Goal: Task Accomplishment & Management: Complete application form

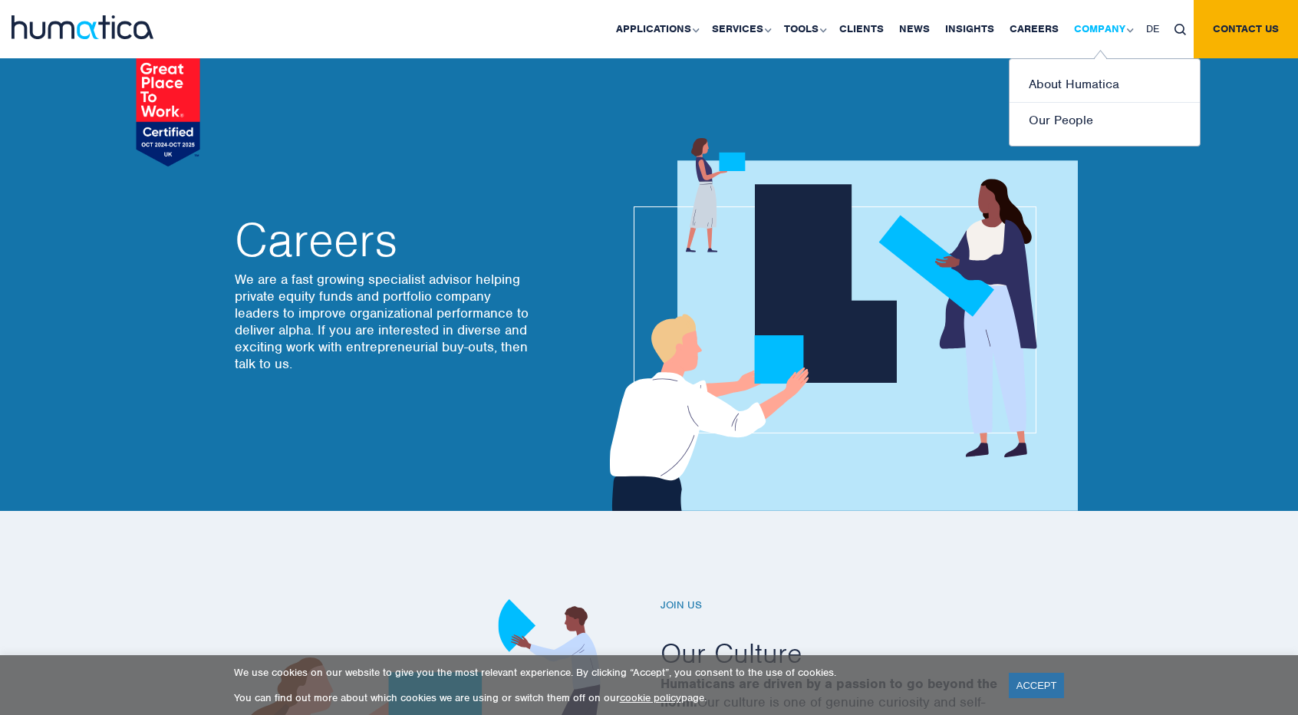
click at [1067, 28] on link "Company" at bounding box center [1103, 29] width 72 height 58
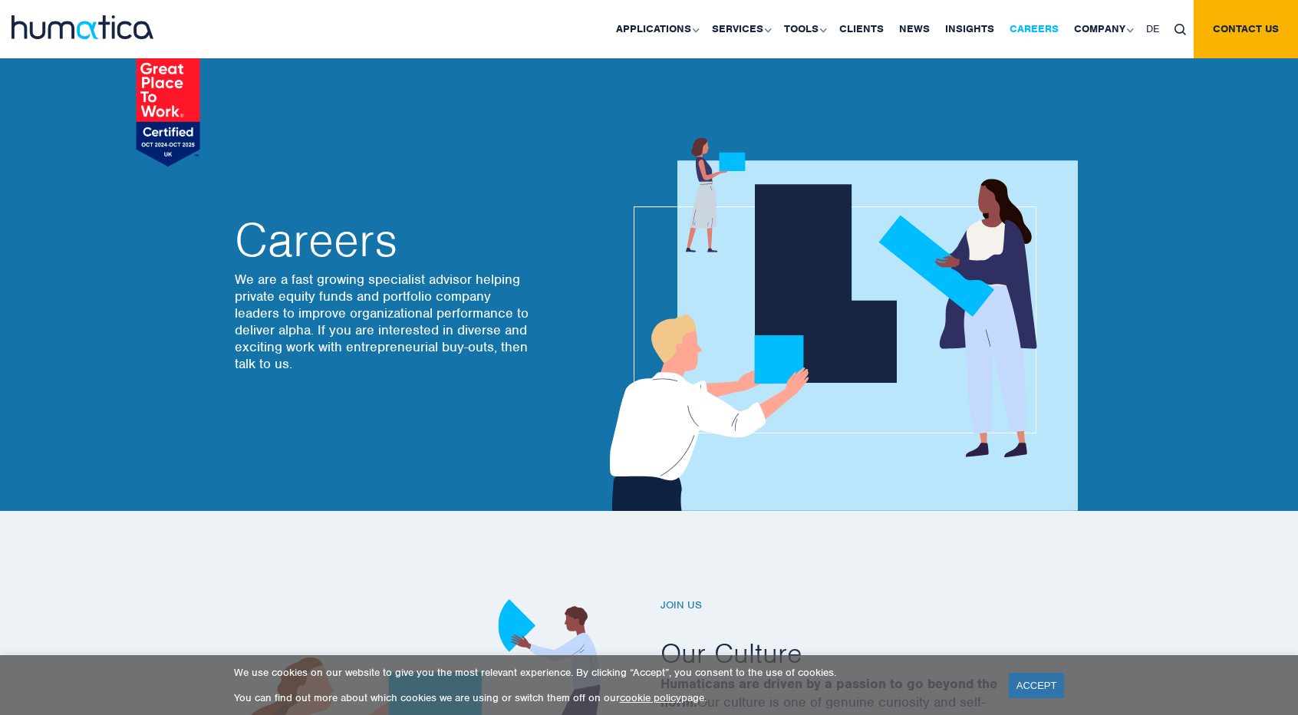
click at [1037, 24] on link "Careers" at bounding box center [1034, 29] width 64 height 58
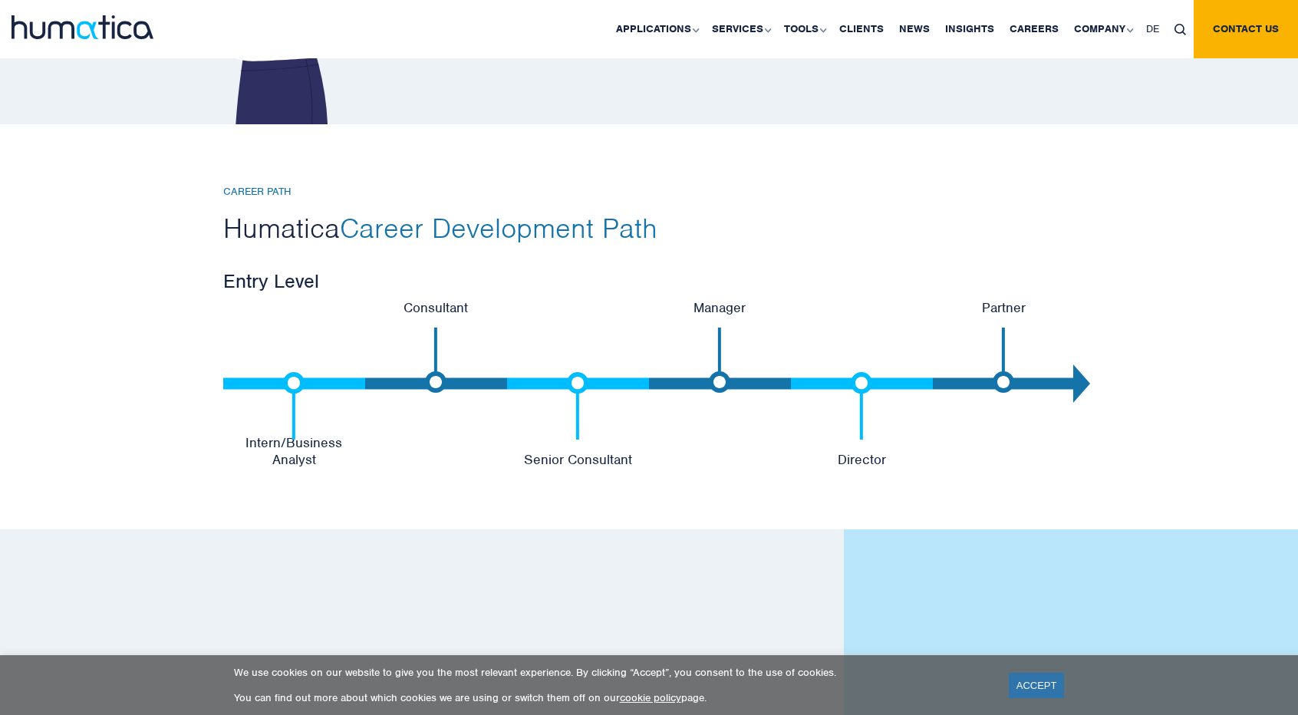
scroll to position [3146, 0]
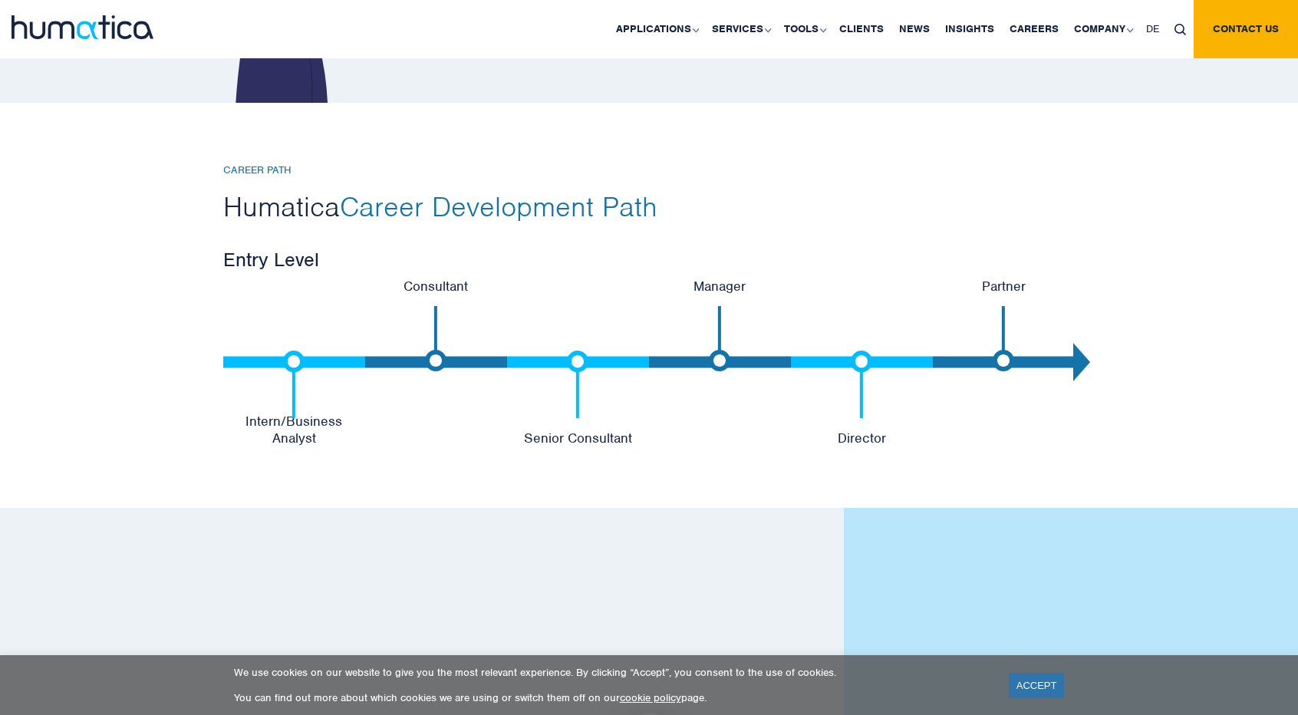
click at [292, 354] on img at bounding box center [293, 384] width 21 height 67
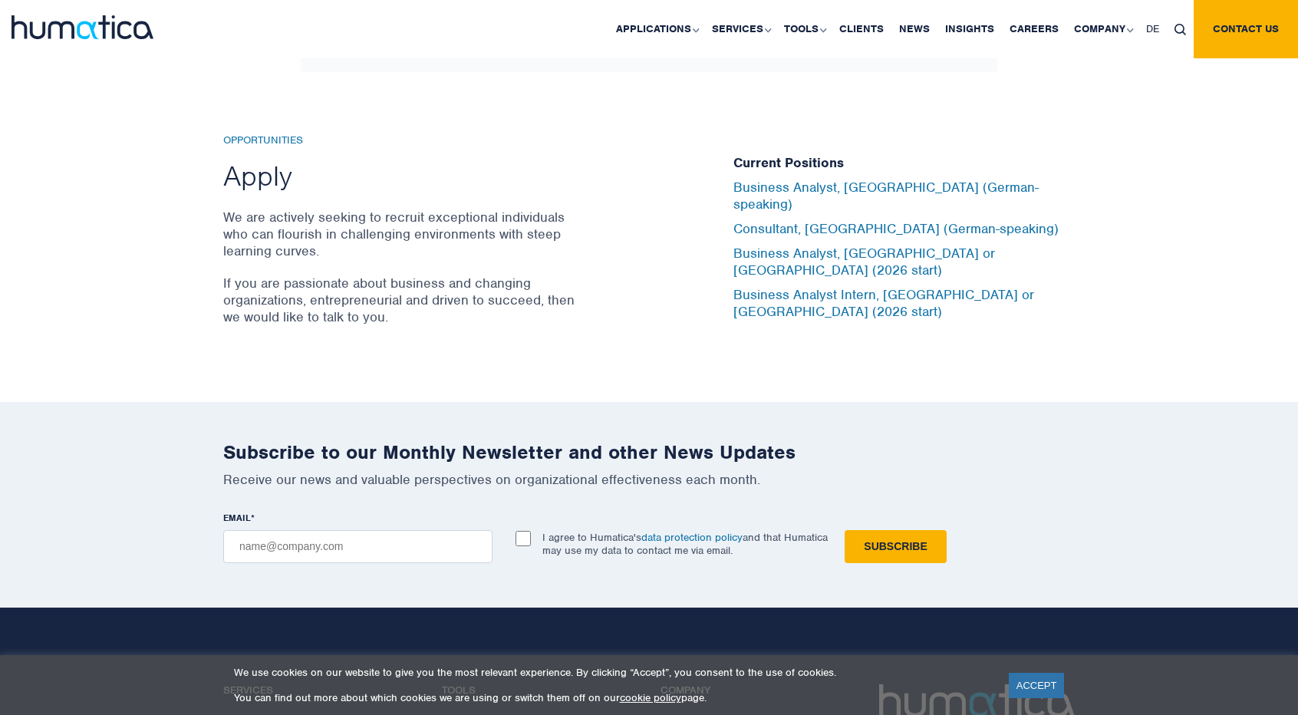
scroll to position [5141, 0]
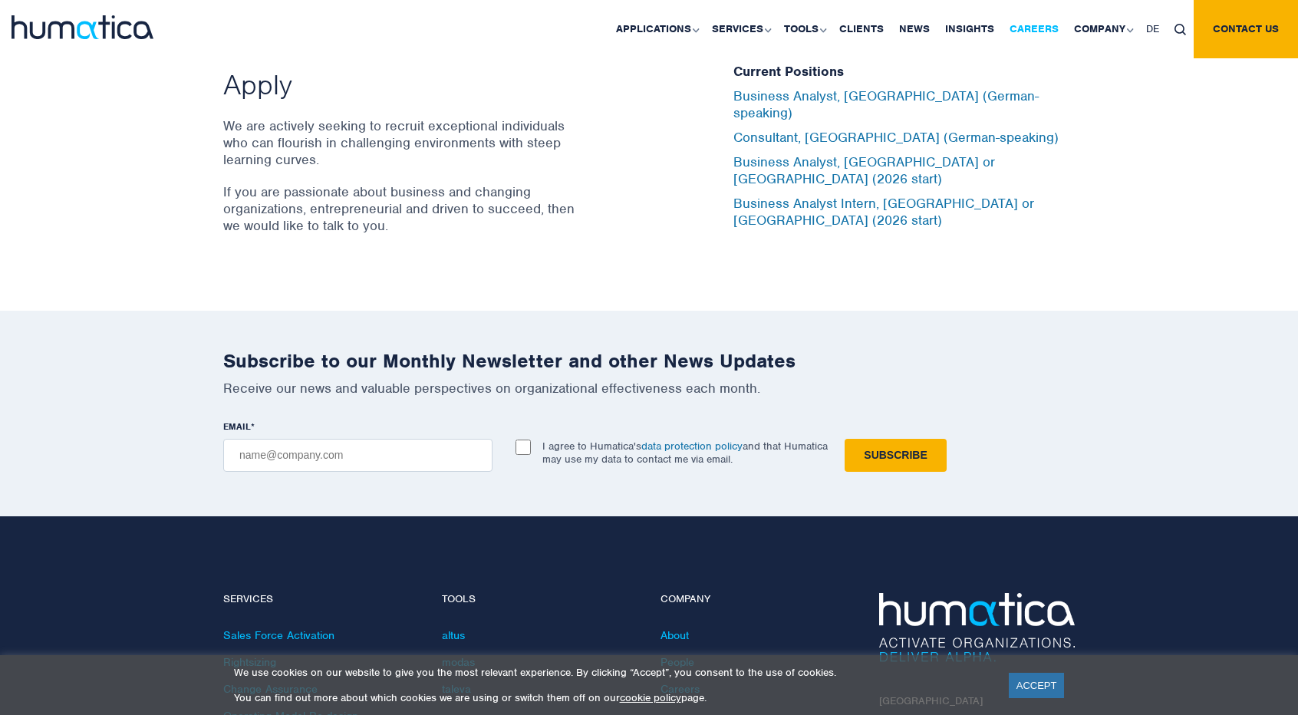
click at [1049, 34] on link "Careers" at bounding box center [1034, 29] width 64 height 58
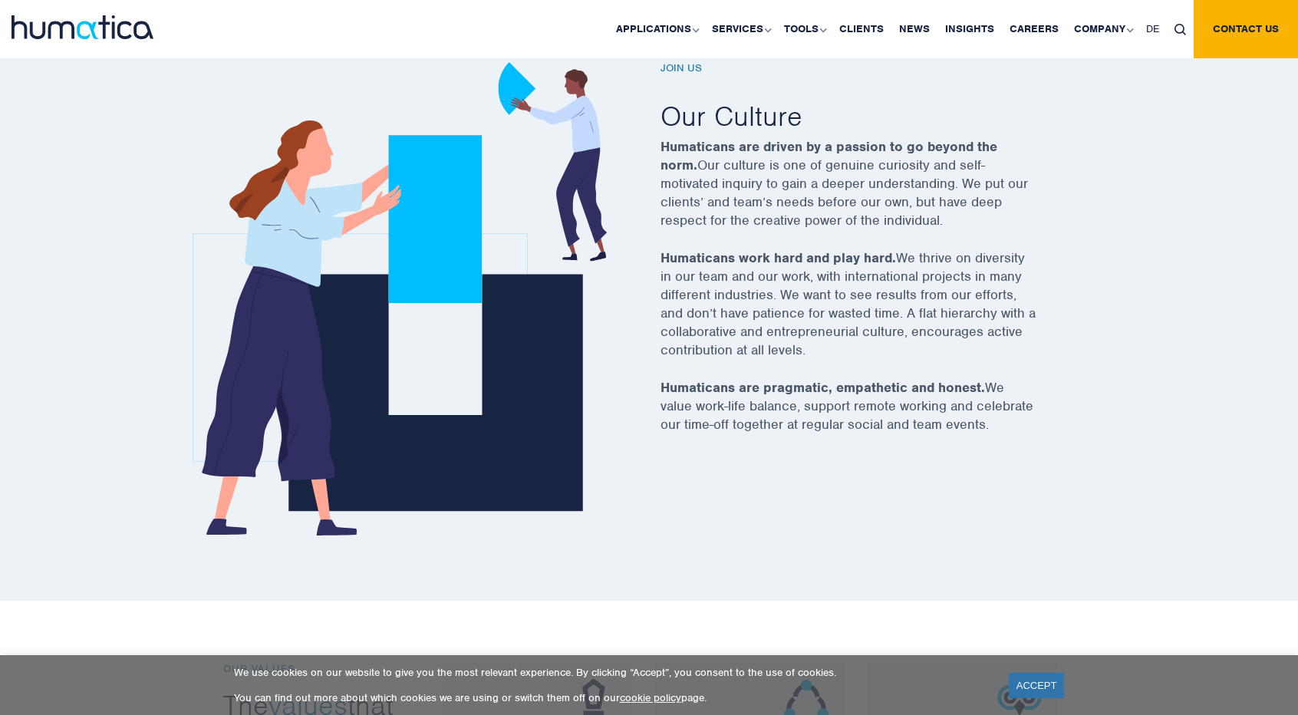
scroll to position [997, 0]
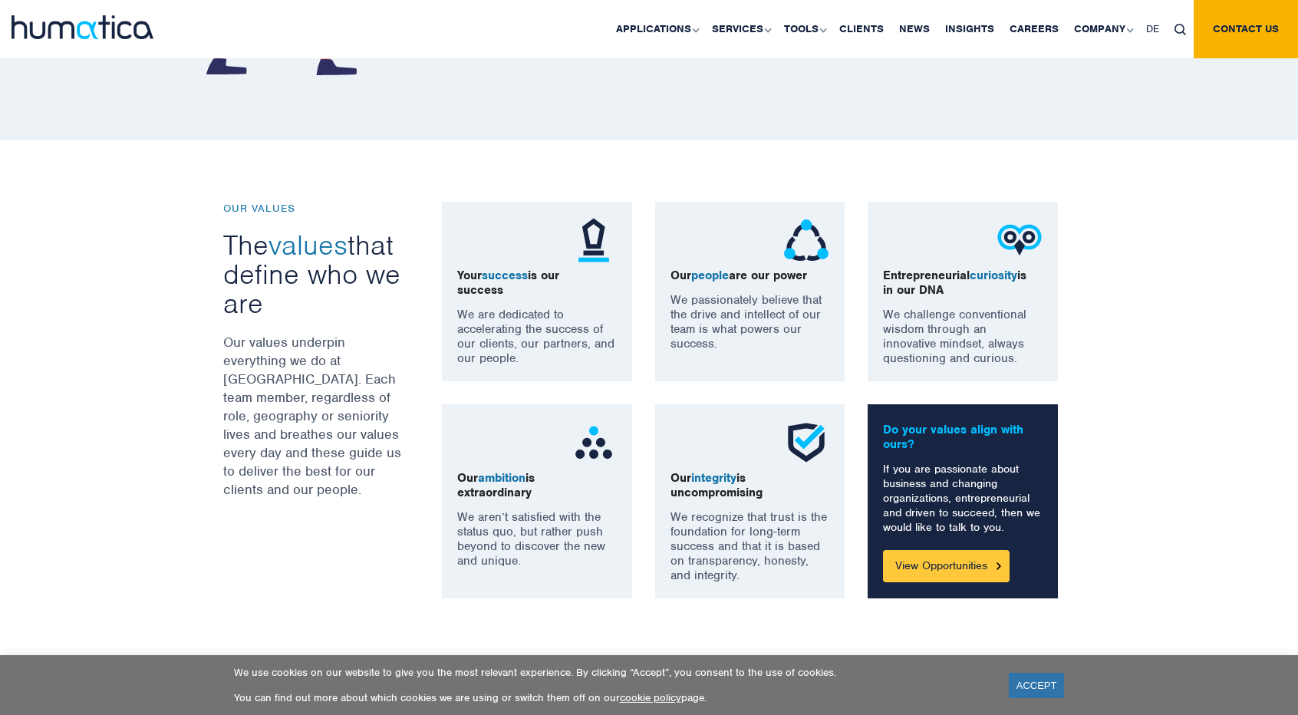
click at [950, 566] on link "View Opportunities" at bounding box center [946, 566] width 127 height 32
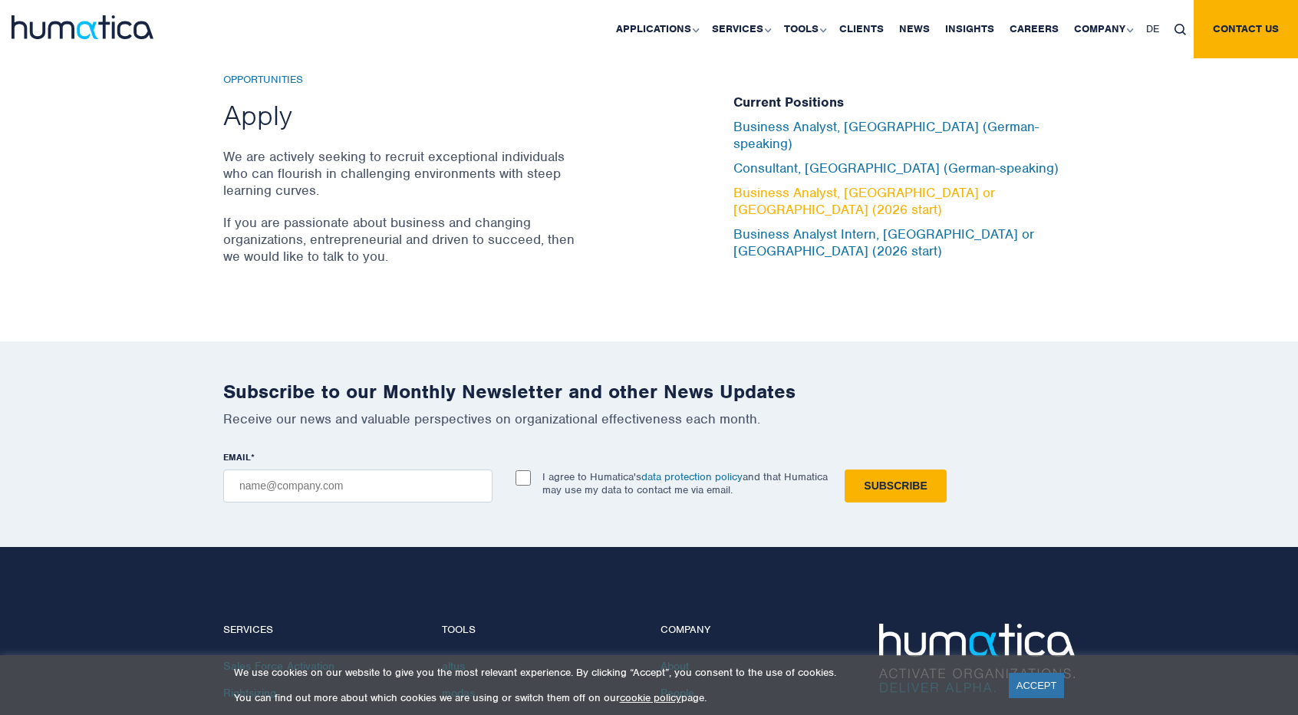
click at [807, 186] on link "Business Analyst, [GEOGRAPHIC_DATA] or [GEOGRAPHIC_DATA] (2026 start)" at bounding box center [865, 201] width 262 height 34
